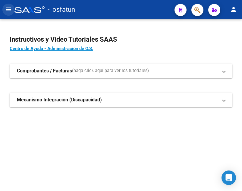
click at [7, 8] on mat-icon "menu" at bounding box center [8, 9] width 7 height 7
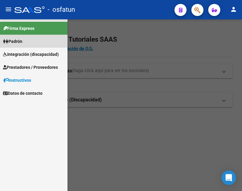
click at [21, 38] on span "Padrón" at bounding box center [12, 41] width 19 height 7
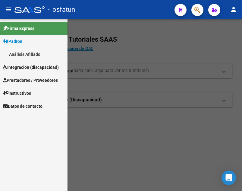
click at [29, 55] on link "Análisis Afiliado" at bounding box center [33, 54] width 67 height 13
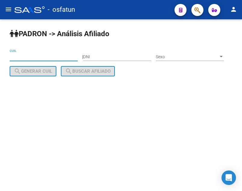
click at [32, 55] on input "CUIL" at bounding box center [44, 56] width 68 height 5
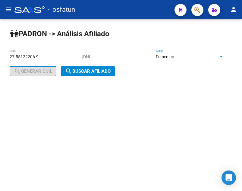
click at [72, 71] on mat-icon "search" at bounding box center [68, 70] width 7 height 7
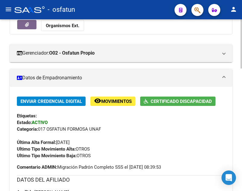
scroll to position [90, 0]
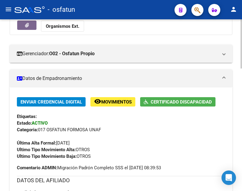
click at [177, 102] on span "Certificado Discapacidad" at bounding box center [180, 101] width 61 height 5
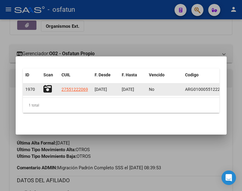
click at [48, 86] on icon at bounding box center [47, 89] width 8 height 8
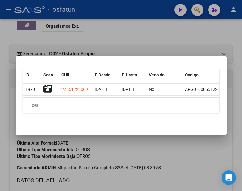
click at [186, 44] on div at bounding box center [121, 95] width 242 height 191
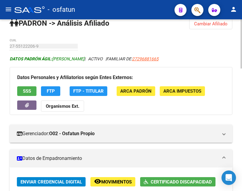
scroll to position [0, 0]
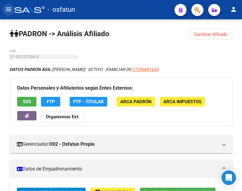
click at [11, 10] on mat-icon "menu" at bounding box center [8, 9] width 7 height 7
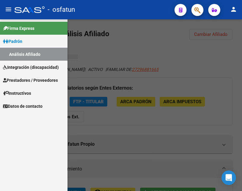
click at [27, 54] on link "Análisis Afiliado" at bounding box center [33, 54] width 67 height 13
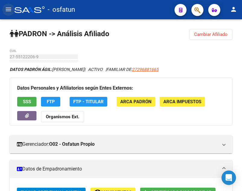
click at [9, 9] on mat-icon "menu" at bounding box center [8, 9] width 7 height 7
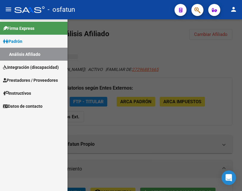
click at [20, 41] on span "Padrón" at bounding box center [12, 41] width 19 height 7
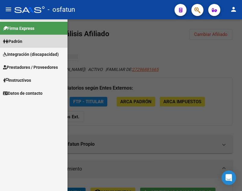
click at [22, 42] on span "Padrón" at bounding box center [12, 41] width 19 height 7
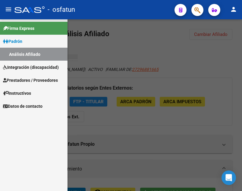
click at [20, 55] on link "Análisis Afiliado" at bounding box center [33, 54] width 67 height 13
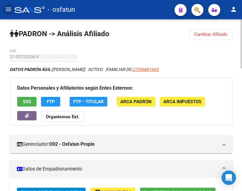
click at [219, 32] on span "Cambiar Afiliado" at bounding box center [210, 34] width 33 height 5
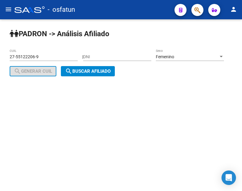
click at [65, 54] on input "27-55122206-9" at bounding box center [44, 56] width 68 height 5
type input "20-20102492-8"
click at [115, 76] on button "search Buscar afiliado" at bounding box center [88, 71] width 54 height 10
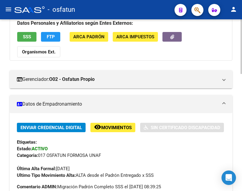
scroll to position [5, 0]
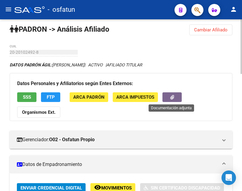
click at [175, 98] on button "button" at bounding box center [171, 96] width 19 height 9
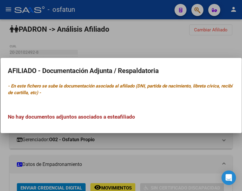
click at [181, 49] on div at bounding box center [121, 95] width 242 height 191
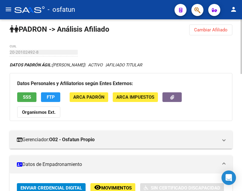
click at [31, 112] on strong "Organismos Ext." at bounding box center [38, 111] width 33 height 5
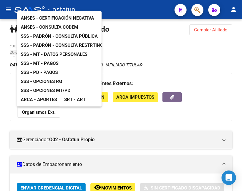
click at [208, 61] on div at bounding box center [121, 95] width 242 height 191
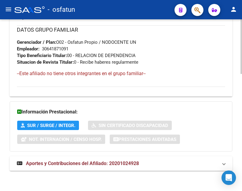
scroll to position [366, 0]
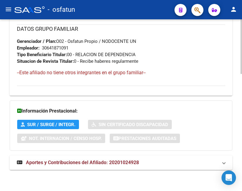
click at [56, 126] on span "SUR / SURGE / INTEGR." at bounding box center [51, 124] width 48 height 5
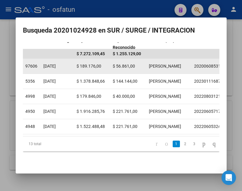
scroll to position [64, 0]
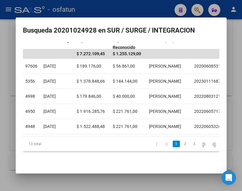
click at [111, 179] on div at bounding box center [121, 95] width 242 height 191
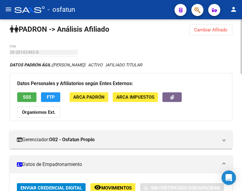
scroll to position [35, 0]
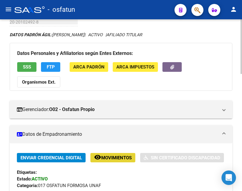
click at [120, 155] on span "Movimientos" at bounding box center [116, 157] width 30 height 5
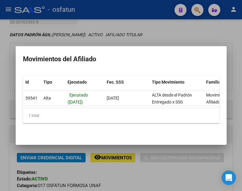
click at [179, 37] on div at bounding box center [121, 95] width 242 height 191
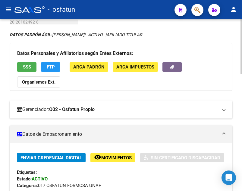
click at [78, 108] on strong "O02 - Osfatun Propio" at bounding box center [71, 109] width 45 height 7
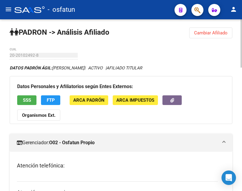
scroll to position [0, 0]
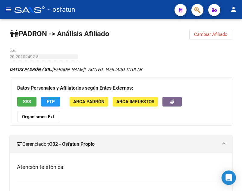
click at [214, 9] on icon "button" at bounding box center [214, 10] width 5 height 5
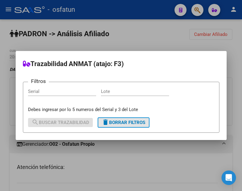
click at [116, 123] on span "delete Borrar Filtros" at bounding box center [123, 121] width 43 height 5
click at [197, 11] on div at bounding box center [121, 95] width 242 height 191
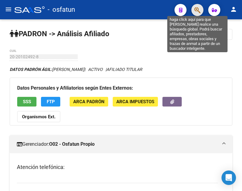
click at [199, 11] on icon "button" at bounding box center [197, 10] width 6 height 7
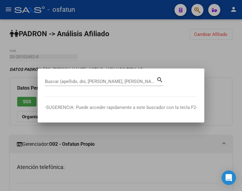
click at [178, 11] on div at bounding box center [121, 95] width 242 height 191
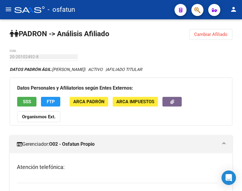
click at [233, 6] on mat-icon "person" at bounding box center [233, 9] width 7 height 7
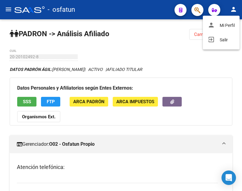
click at [156, 36] on div at bounding box center [121, 95] width 242 height 191
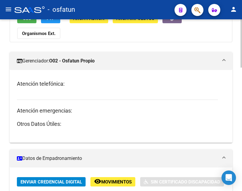
scroll to position [77, 0]
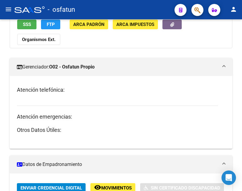
click at [10, 12] on mat-icon "menu" at bounding box center [8, 9] width 7 height 7
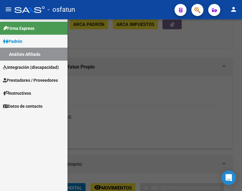
click at [31, 63] on link "Integración (discapacidad)" at bounding box center [33, 67] width 67 height 13
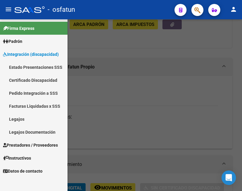
click at [34, 80] on link "Certificado Discapacidad" at bounding box center [33, 79] width 67 height 13
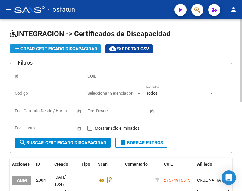
click at [70, 48] on span "add Crear Certificado Discapacidad" at bounding box center [55, 48] width 84 height 5
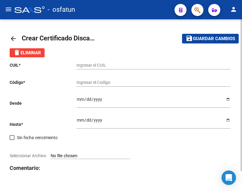
click at [100, 64] on input "Ingresar el CUIL" at bounding box center [153, 65] width 154 height 5
click at [98, 65] on input "Ingresar el CUIL" at bounding box center [153, 65] width 154 height 5
type input "20-20102492-8"
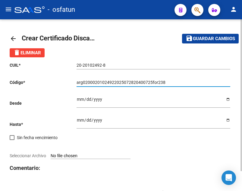
type input "arg02000201024922025072820400725for238"
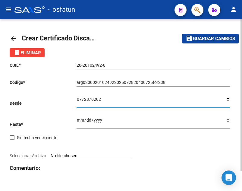
type input "[DATE]"
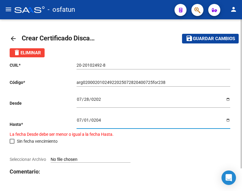
type input "[DATE]"
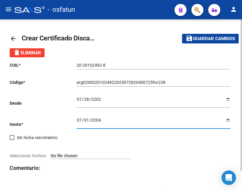
click at [91, 155] on input "Seleccionar Archivo" at bounding box center [91, 156] width 80 height 6
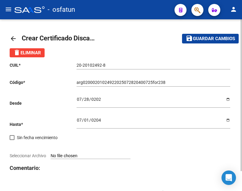
type input "C:\fakepath\CUD [PERSON_NAME].jpeg"
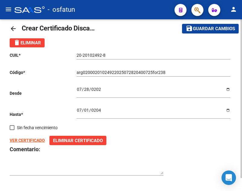
scroll to position [14, 0]
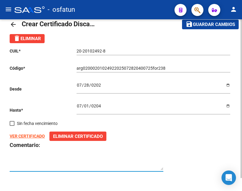
click at [120, 166] on textarea at bounding box center [87, 163] width 154 height 11
type textarea "a"
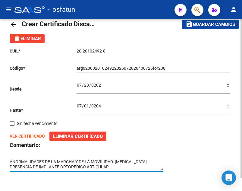
type textarea "ANORMALIDADES DE LA MARCHA Y DE LA MOVILIDAD. [MEDICAL_DATA]. PRESENCIA DE IMPL…"
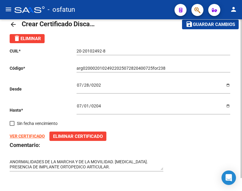
click at [158, 133] on div "VER CERTIFICADO Eliminar Certificado" at bounding box center [121, 135] width 222 height 9
click at [216, 26] on span "Guardar cambios" at bounding box center [214, 24] width 42 height 5
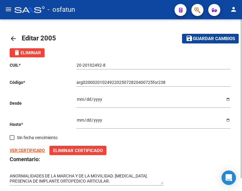
click at [9, 9] on mat-icon "menu" at bounding box center [8, 9] width 7 height 7
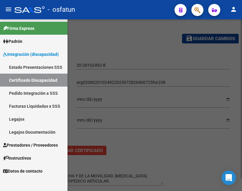
click at [26, 40] on link "Padrón" at bounding box center [33, 41] width 67 height 13
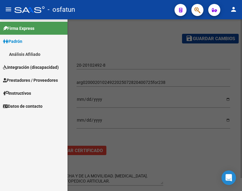
click at [32, 54] on link "Análisis Afiliado" at bounding box center [33, 54] width 67 height 13
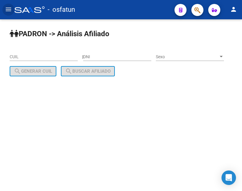
click at [106, 58] on input "DNI" at bounding box center [117, 56] width 68 height 5
click at [102, 55] on input "DNI" at bounding box center [117, 56] width 68 height 5
type input "20102492"
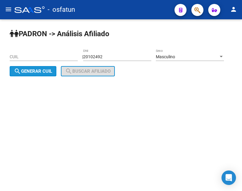
click at [52, 73] on span "search Generar CUIL" at bounding box center [33, 70] width 38 height 5
type input "20-20102492-8"
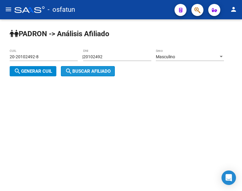
click at [110, 72] on span "search Buscar afiliado" at bounding box center [87, 70] width 45 height 5
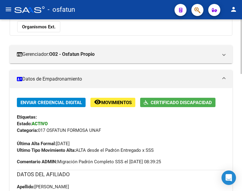
scroll to position [90, 0]
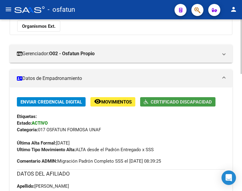
click at [180, 102] on span "Certificado Discapacidad" at bounding box center [180, 101] width 61 height 5
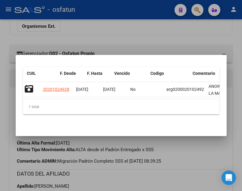
scroll to position [0, 0]
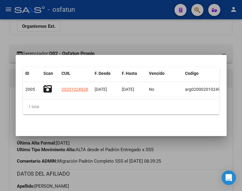
click at [121, 33] on div at bounding box center [121, 95] width 242 height 191
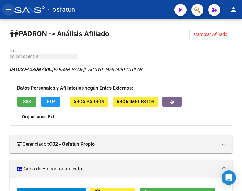
click at [11, 7] on mat-icon "menu" at bounding box center [8, 9] width 7 height 7
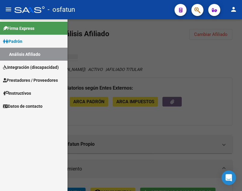
click at [34, 63] on link "Integración (discapacidad)" at bounding box center [33, 67] width 67 height 13
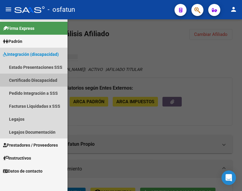
click at [36, 78] on link "Certificado Discapacidad" at bounding box center [33, 79] width 67 height 13
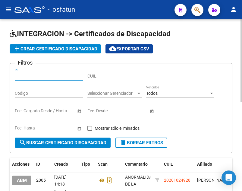
click at [66, 75] on input "Id" at bounding box center [49, 75] width 68 height 5
type input "20652930"
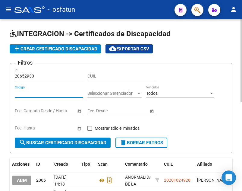
click at [64, 49] on span "add Crear Certificado Discapacidad" at bounding box center [55, 48] width 84 height 5
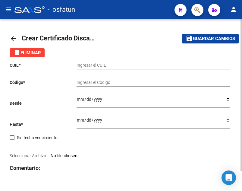
click at [96, 62] on div "Ingresar el CUIL" at bounding box center [153, 63] width 154 height 12
type input "20-20652930-0"
click at [104, 79] on div "Ingresar el Codigo" at bounding box center [153, 80] width 154 height 12
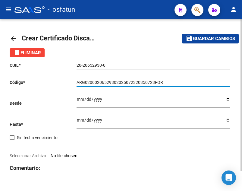
click at [168, 83] on input "ARG02000206529302025072320350723FOR" at bounding box center [153, 82] width 154 height 5
type input "ARG02000206529302025072320350723FOR238"
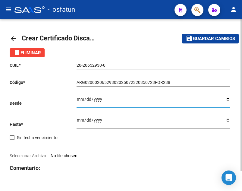
click at [79, 98] on input "Ingresar fec. Desde" at bounding box center [153, 101] width 154 height 9
type input "[DATE]"
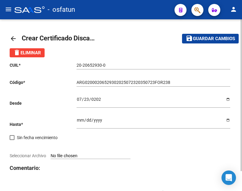
click at [76, 119] on div "CUIL * 20-20652930-0 Ingresar el CUIL Código * ARG02000206529302025072320350723…" at bounding box center [121, 128] width 222 height 142
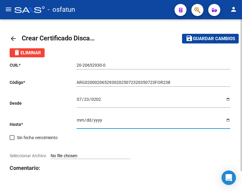
click at [83, 120] on input "Ingresar fec. Hasta" at bounding box center [153, 121] width 154 height 9
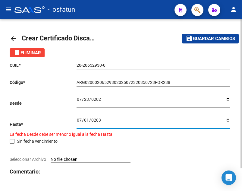
type input "[DATE]"
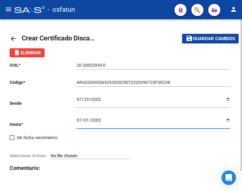
click at [69, 154] on input "Seleccionar Archivo" at bounding box center [91, 156] width 80 height 6
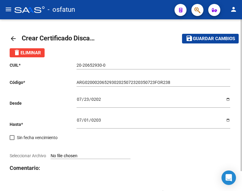
type input "C:\fakepath\CUD [PERSON_NAME].jpeg"
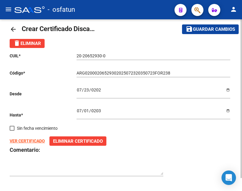
scroll to position [14, 0]
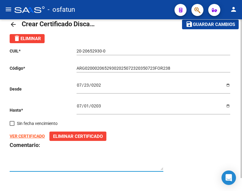
click at [38, 167] on textarea at bounding box center [87, 163] width 154 height 11
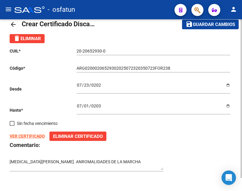
click at [140, 160] on textarea "[MEDICAL_DATA][PERSON_NAME]. ANROMALIDADES DE LA MARCHA" at bounding box center [87, 163] width 154 height 11
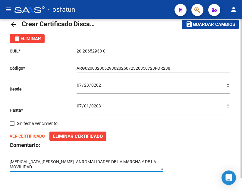
scroll to position [0, 0]
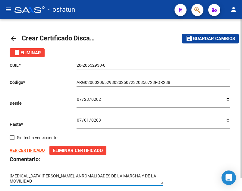
type textarea "[MEDICAL_DATA][PERSON_NAME]. ANROMALIDADES DE LA MARCHA Y DE LA MOVILIDAD"
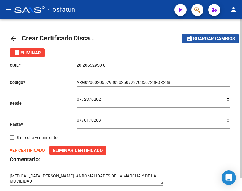
click at [194, 38] on span "Guardar cambios" at bounding box center [214, 38] width 42 height 5
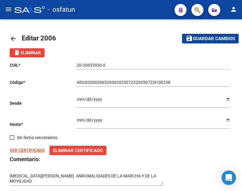
click at [6, 7] on mat-icon "menu" at bounding box center [8, 9] width 7 height 7
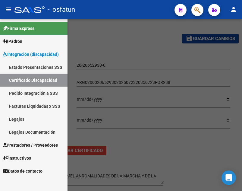
click at [6, 7] on mat-icon "menu" at bounding box center [8, 9] width 7 height 7
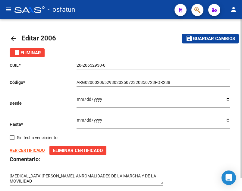
click at [103, 65] on input "20-20652930-0" at bounding box center [153, 65] width 154 height 5
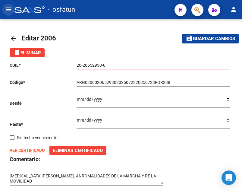
click at [9, 7] on mat-icon "menu" at bounding box center [8, 9] width 7 height 7
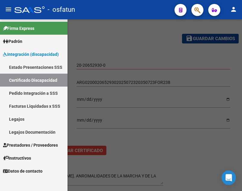
click at [30, 40] on link "Padrón" at bounding box center [33, 41] width 67 height 13
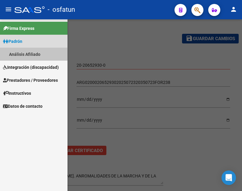
click at [33, 52] on link "Análisis Afiliado" at bounding box center [33, 54] width 67 height 13
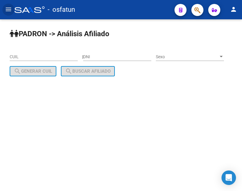
click at [43, 60] on div "CUIL" at bounding box center [44, 55] width 68 height 12
paste input "20-20652930-0"
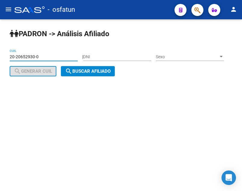
type input "20-20652930-0"
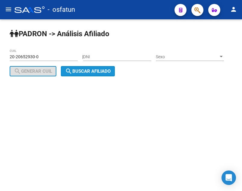
click at [110, 74] on span "search Buscar afiliado" at bounding box center [87, 70] width 45 height 5
